Goal: Information Seeking & Learning: Compare options

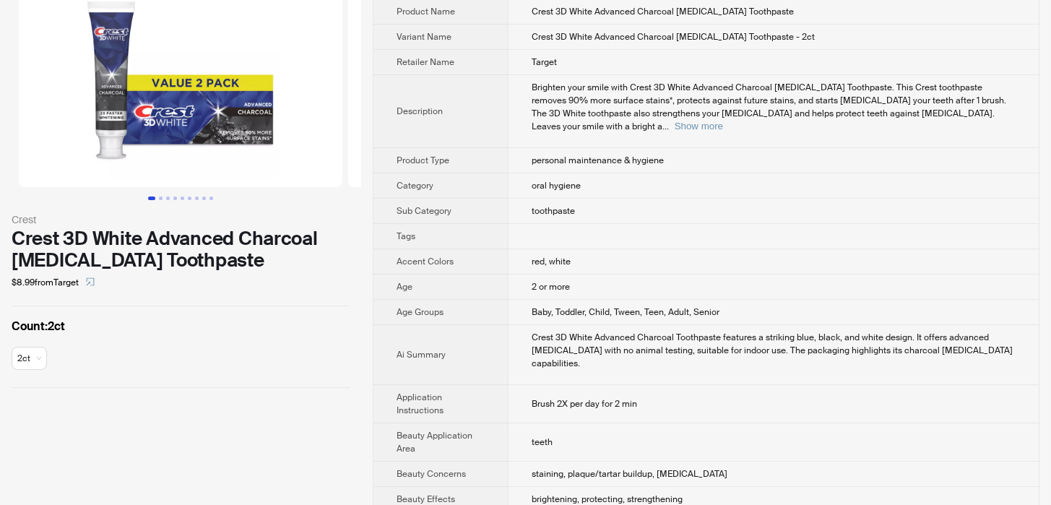
scroll to position [69, 0]
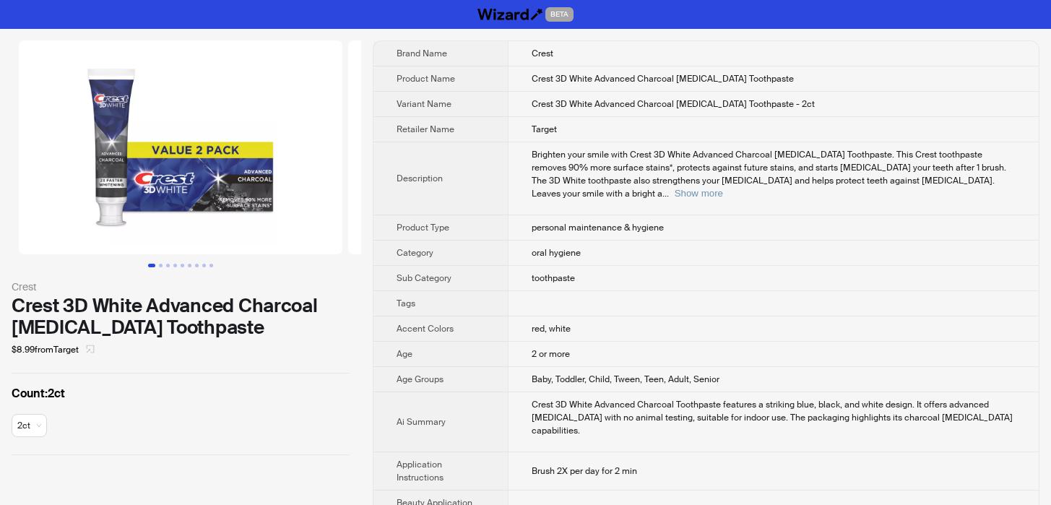
click at [90, 350] on icon "select" at bounding box center [90, 348] width 9 height 9
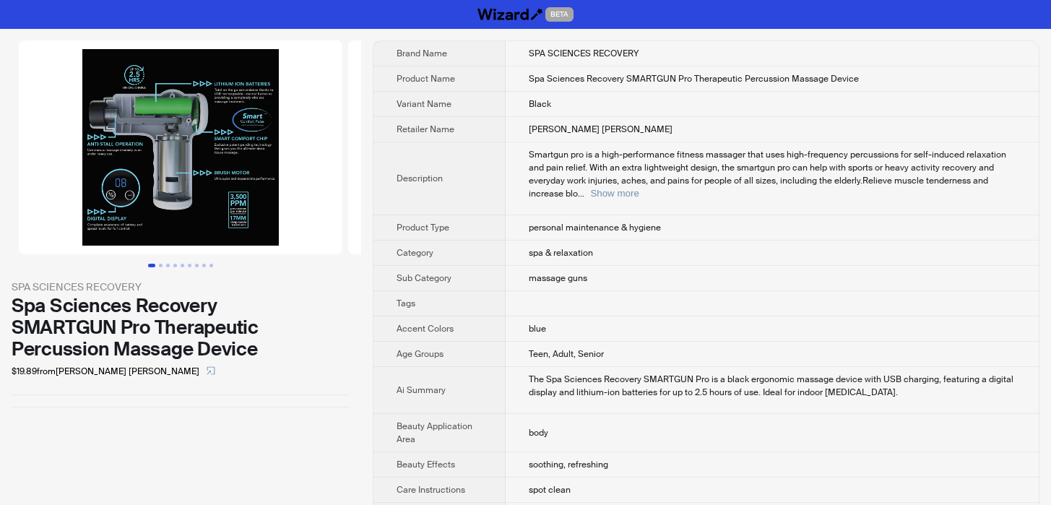
scroll to position [282, 0]
